Goal: Task Accomplishment & Management: Manage account settings

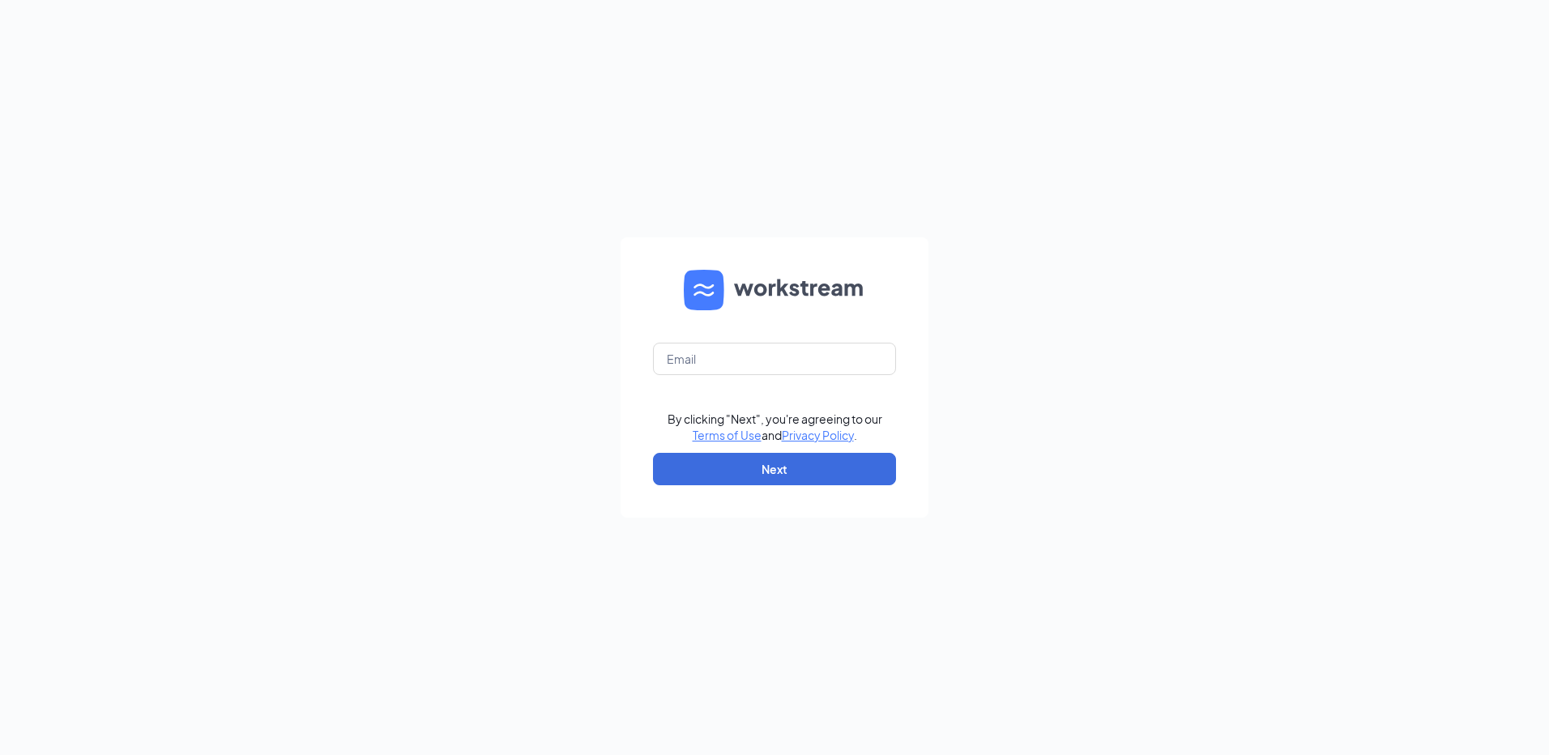
click at [862, 340] on form "By clicking "Next", you're agreeing to our Terms of Use and Privacy Policy . Ne…" at bounding box center [775, 377] width 308 height 280
click at [861, 347] on input "text" at bounding box center [774, 359] width 243 height 32
type input "[EMAIL_ADDRESS][DOMAIN_NAME]"
click at [845, 459] on button "Next" at bounding box center [774, 469] width 243 height 32
click at [838, 363] on input "[EMAIL_ADDRESS][DOMAIN_NAME]" at bounding box center [774, 359] width 243 height 32
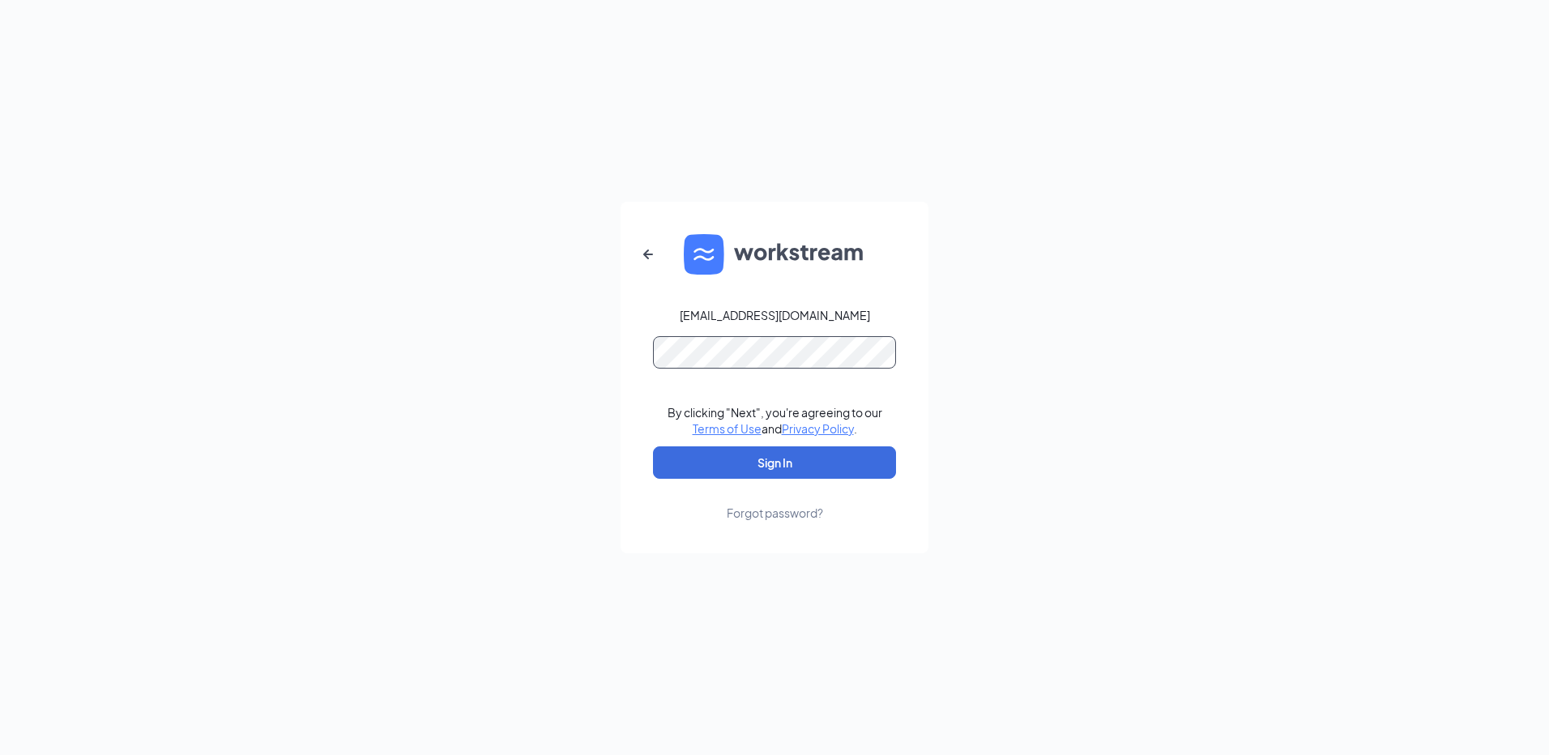
click at [653, 446] on button "Sign In" at bounding box center [774, 462] width 243 height 32
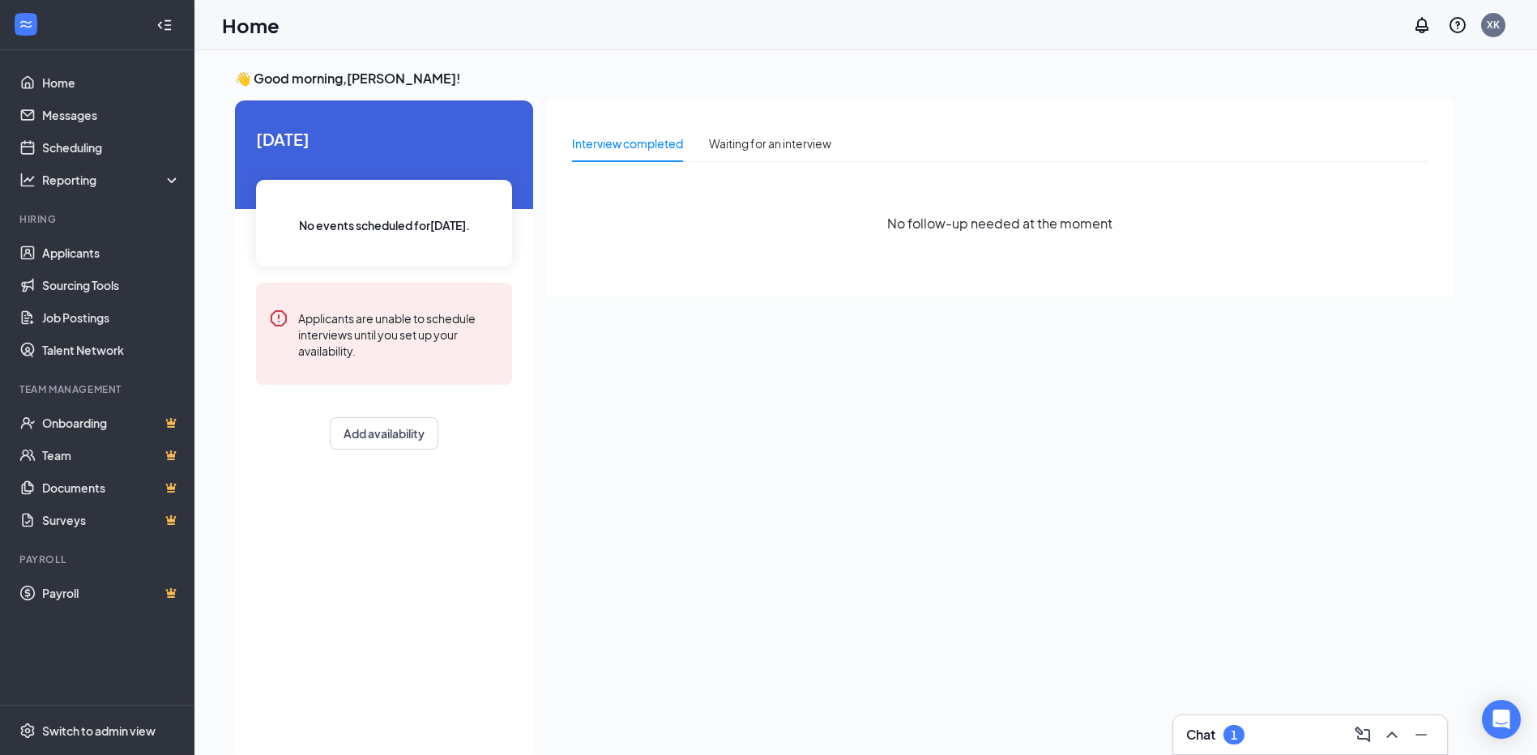
click at [1251, 729] on div "Chat 1" at bounding box center [1310, 735] width 248 height 26
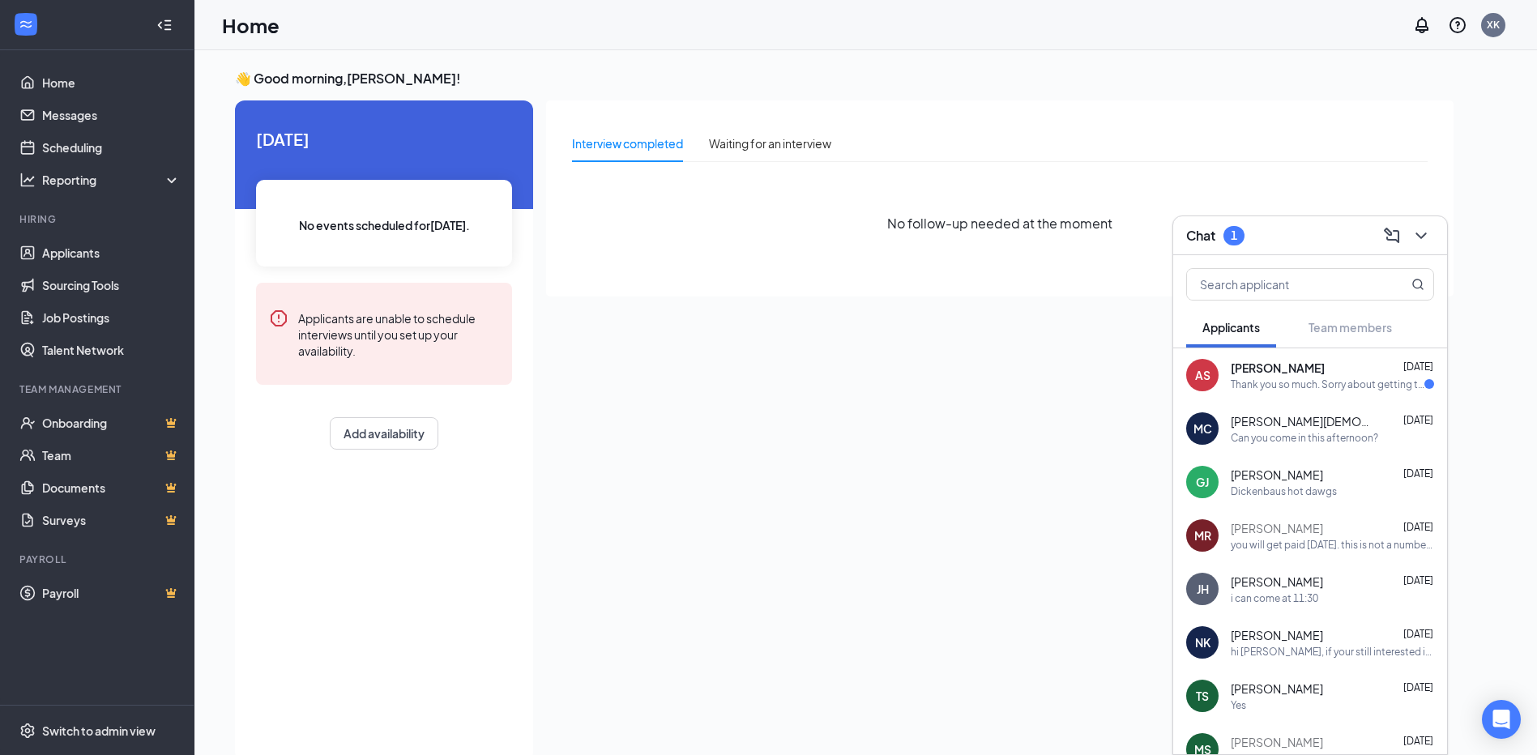
click at [1346, 378] on div "Thank you so much. Sorry about getting to you so late im trying to get as much …" at bounding box center [1328, 385] width 194 height 14
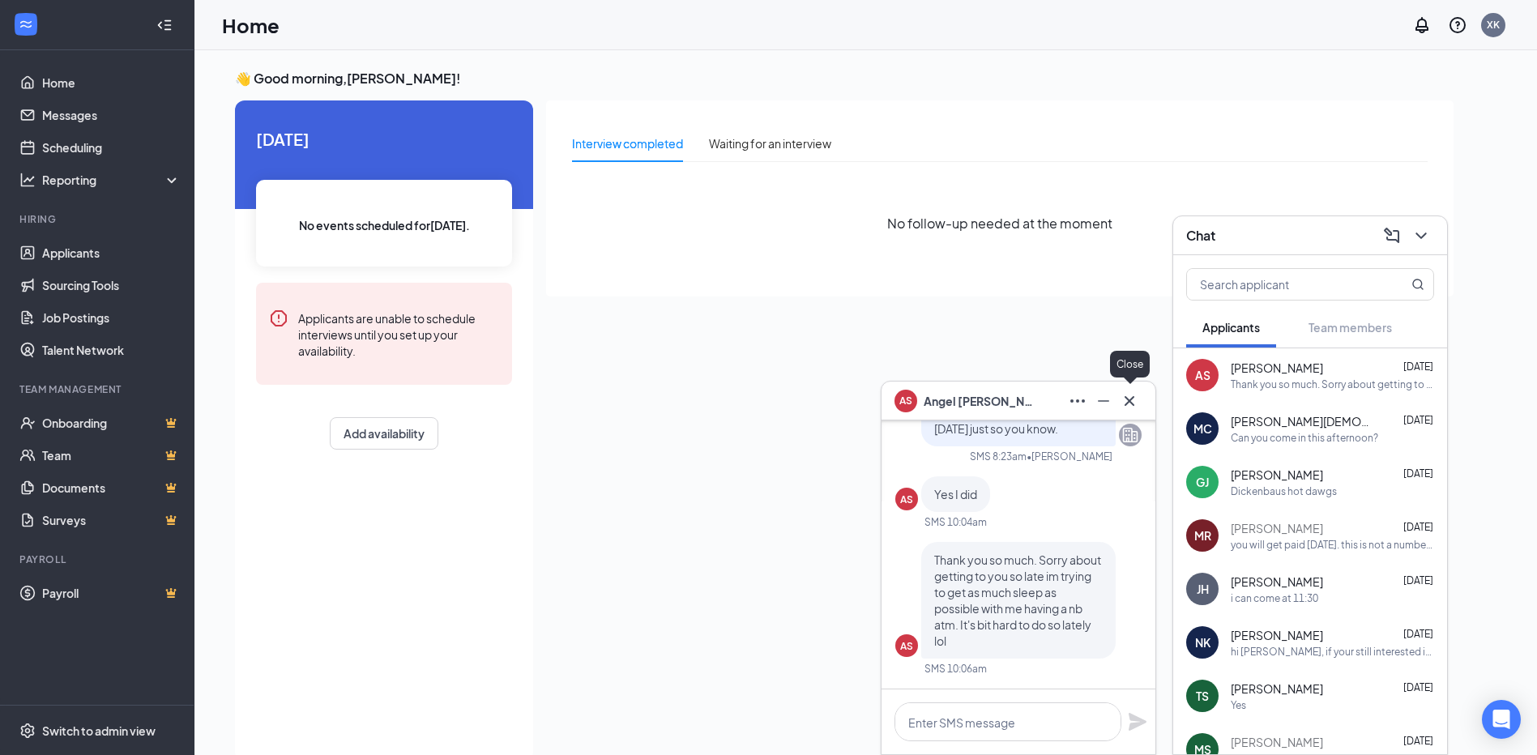
click at [1127, 400] on icon "Cross" at bounding box center [1129, 400] width 19 height 19
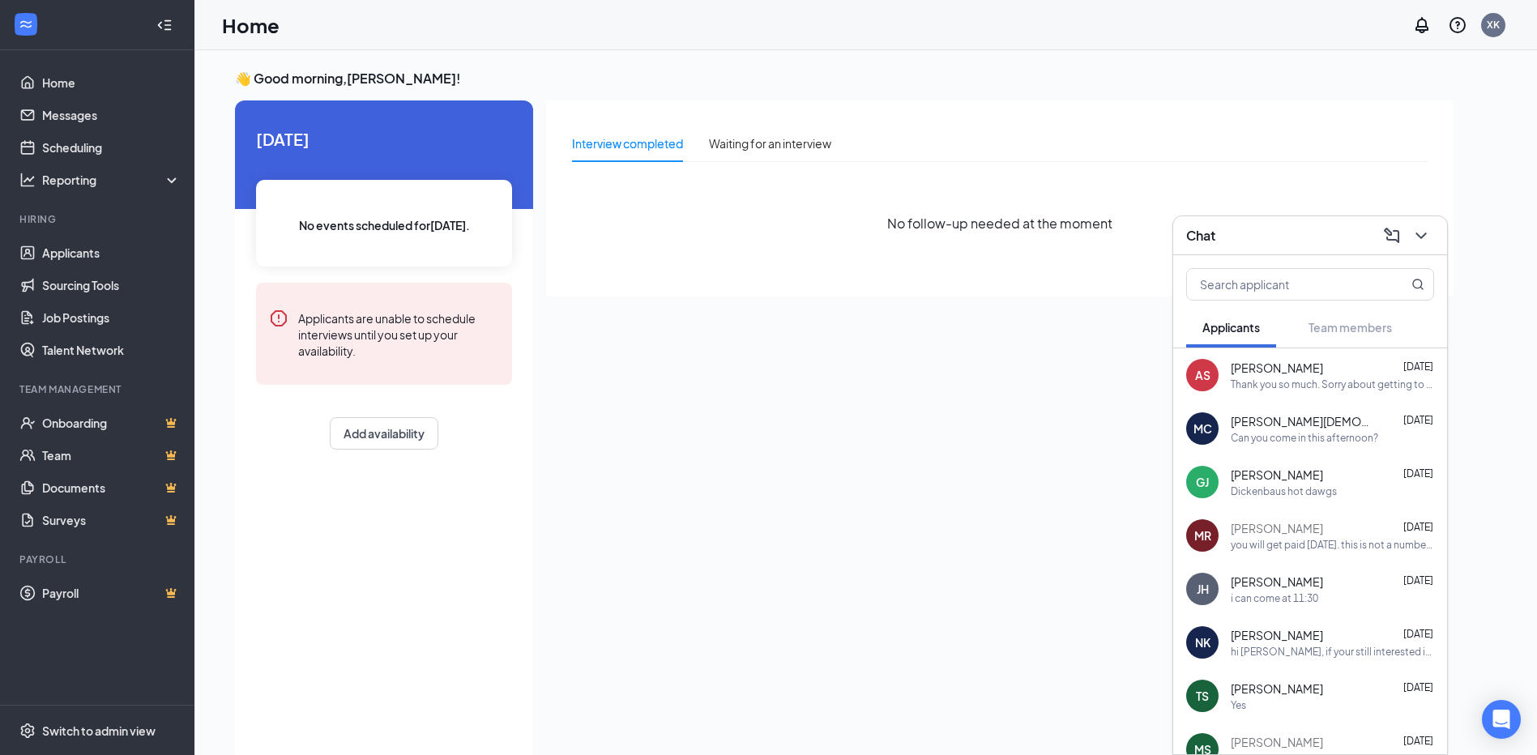
click at [1237, 233] on div "Chat" at bounding box center [1310, 235] width 248 height 25
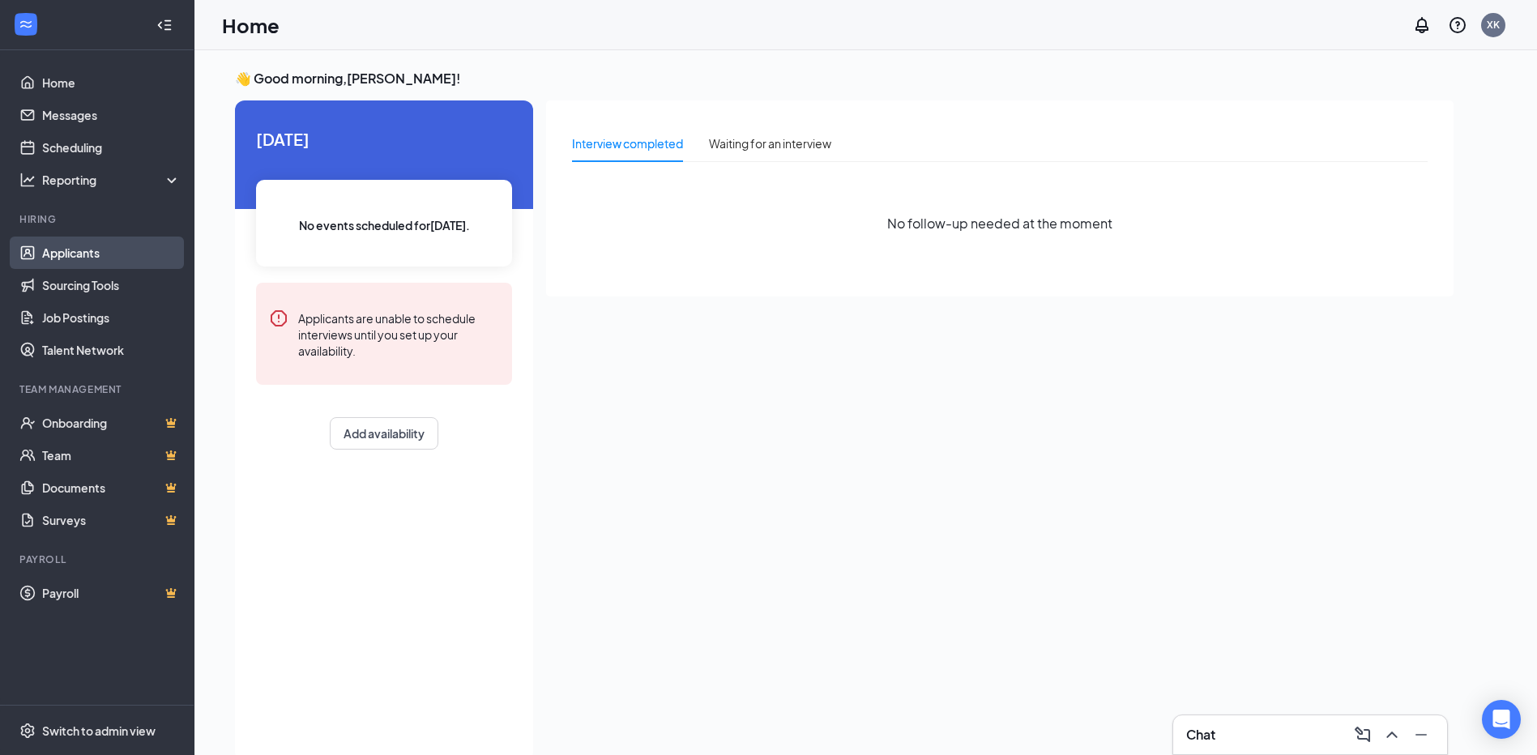
click at [78, 241] on link "Applicants" at bounding box center [111, 253] width 139 height 32
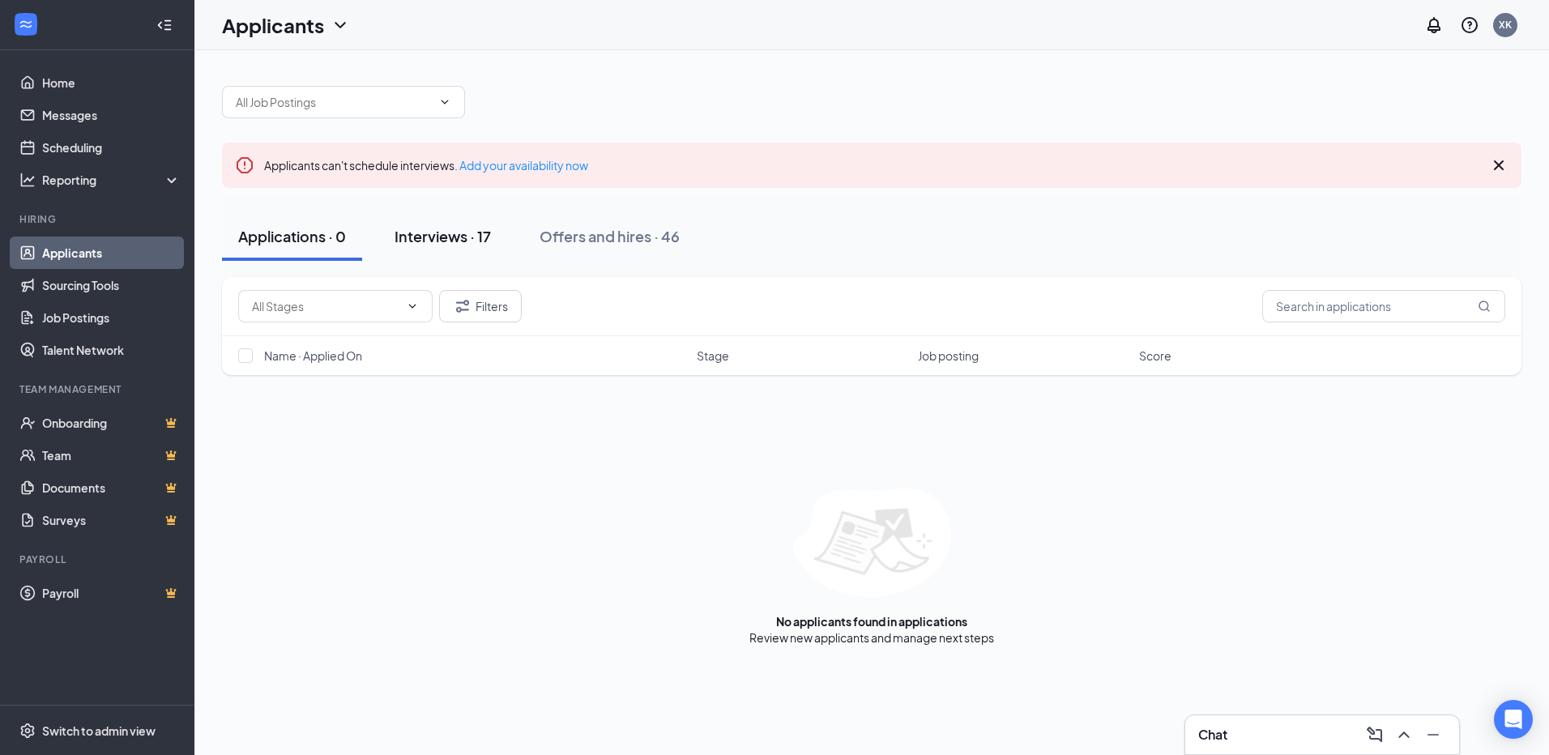
click at [458, 260] on button "Interviews · 17" at bounding box center [442, 236] width 129 height 49
